Goal: Information Seeking & Learning: Learn about a topic

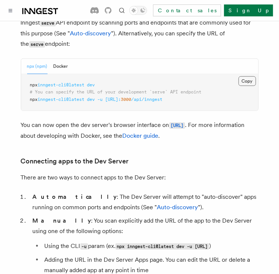
click at [251, 76] on button "Copy Copied" at bounding box center [247, 81] width 17 height 10
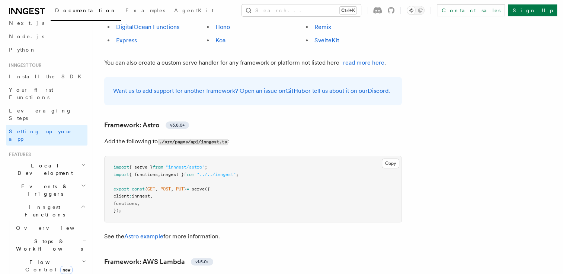
scroll to position [558, 0]
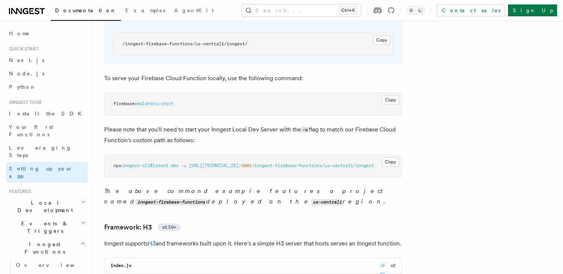
scroll to position [3273, 0]
